Goal: Task Accomplishment & Management: Manage account settings

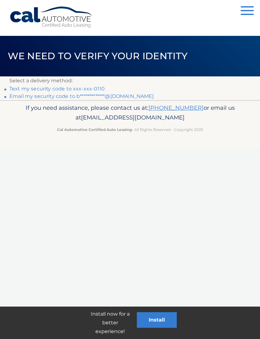
click at [77, 88] on link "Text my security code to xxx-xxx-0110" at bounding box center [56, 89] width 95 height 6
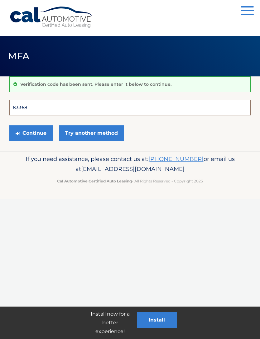
type input "833681"
click at [31, 133] on button "Continue" at bounding box center [30, 133] width 43 height 16
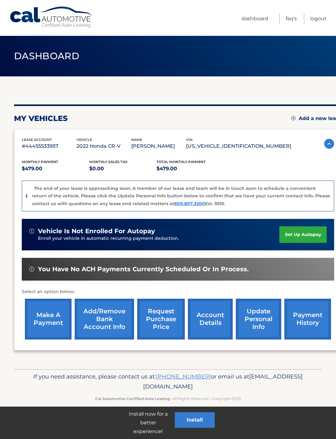
click at [164, 316] on link "request purchase price" at bounding box center [161, 318] width 48 height 41
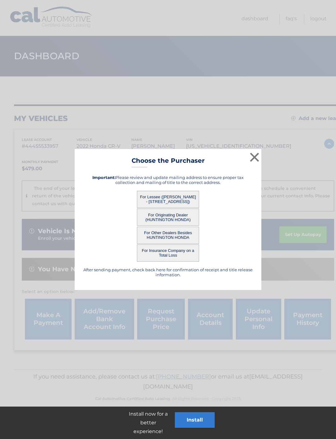
click at [174, 196] on button "For Lessee ([PERSON_NAME] - [STREET_ADDRESS])" at bounding box center [168, 199] width 62 height 17
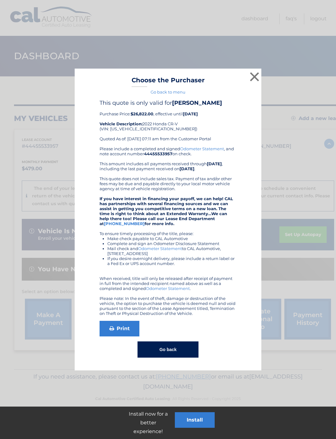
click at [250, 76] on button "×" at bounding box center [255, 76] width 12 height 12
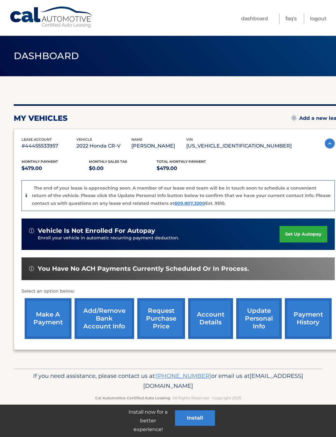
click at [211, 322] on link "account details" at bounding box center [210, 318] width 45 height 41
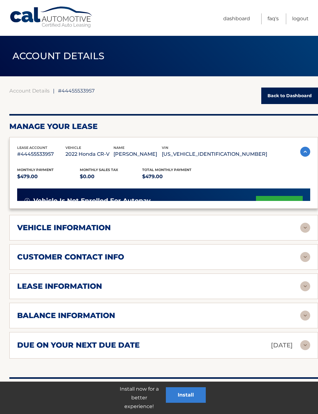
scroll to position [7, 0]
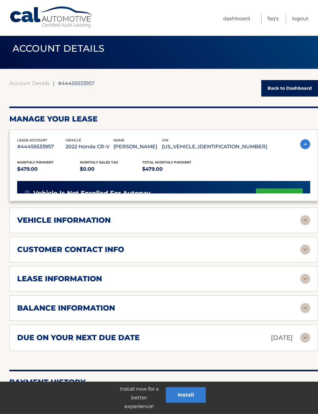
click at [198, 233] on div "vehicle information vehicle Year 2022 vehicle make Honda vehicle model CR-V veh…" at bounding box center [163, 220] width 308 height 26
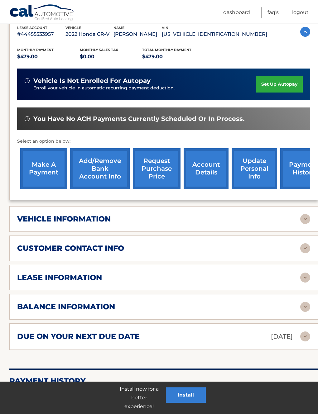
click at [308, 277] on img at bounding box center [305, 278] width 10 height 10
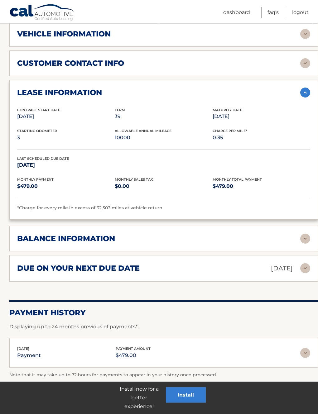
scroll to position [305, 0]
click at [305, 235] on img at bounding box center [305, 238] width 10 height 10
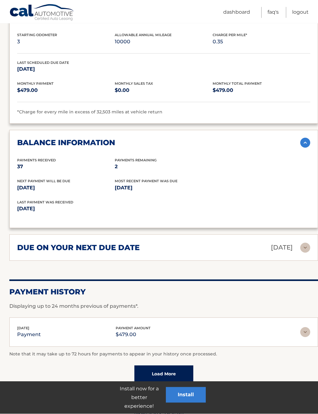
scroll to position [401, 0]
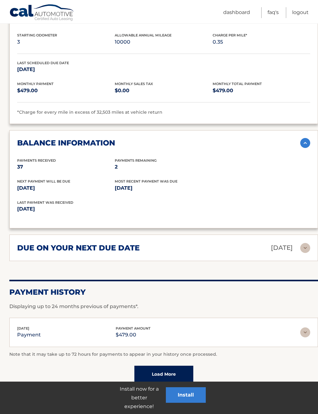
click at [303, 245] on img at bounding box center [305, 248] width 10 height 10
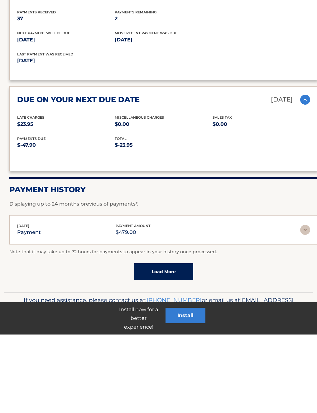
scroll to position [472, 0]
